Goal: Information Seeking & Learning: Learn about a topic

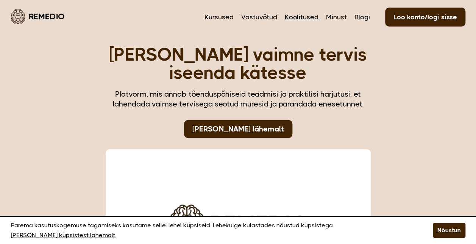
click at [302, 16] on link "Koolitused" at bounding box center [302, 17] width 34 height 10
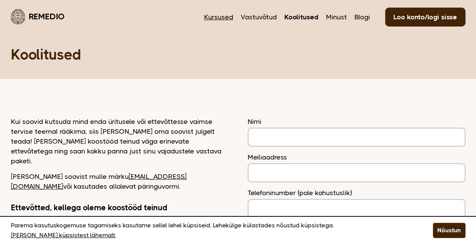
click at [216, 14] on link "Kursused" at bounding box center [218, 17] width 29 height 10
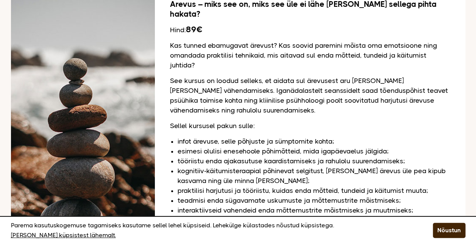
scroll to position [152, 0]
